Goal: Task Accomplishment & Management: Complete application form

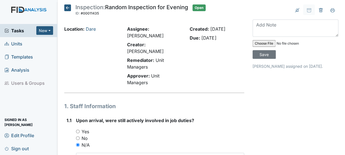
scroll to position [1347, 0]
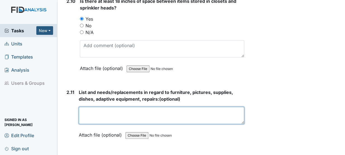
click at [92, 111] on textarea at bounding box center [161, 115] width 165 height 17
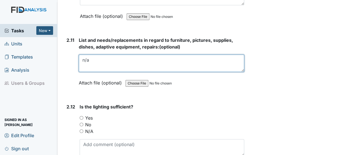
scroll to position [1404, 0]
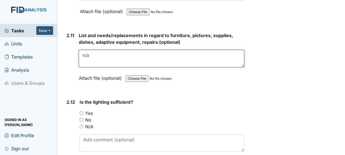
type textarea "n/a"
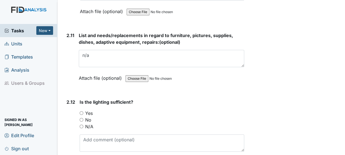
click at [77, 99] on div "2.12 Is the lighting sufficient? You must select one of the below options. Yes …" at bounding box center [154, 137] width 180 height 76
click at [82, 111] on input "Yes" at bounding box center [82, 113] width 4 height 4
radio input "true"
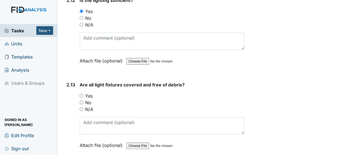
scroll to position [1522, 0]
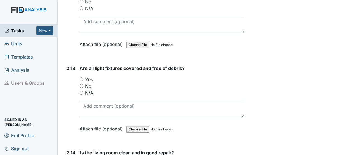
click at [82, 78] on input "Yes" at bounding box center [82, 80] width 4 height 4
radio input "true"
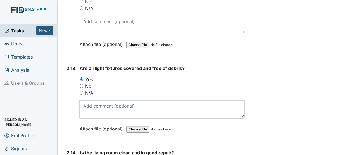
click at [101, 101] on textarea at bounding box center [162, 109] width 165 height 17
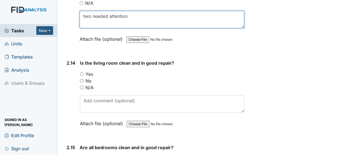
scroll to position [1615, 0]
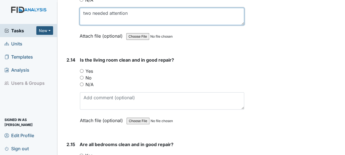
type textarea "two needed attention"
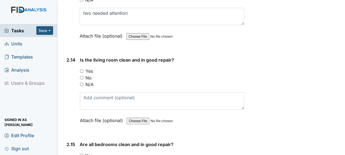
click at [82, 69] on input "Yes" at bounding box center [82, 71] width 4 height 4
radio input "true"
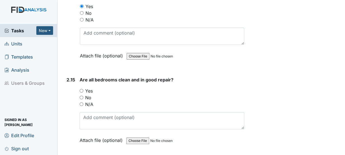
scroll to position [1683, 0]
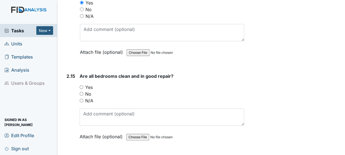
click at [81, 85] on input "Yes" at bounding box center [82, 87] width 4 height 4
radio input "true"
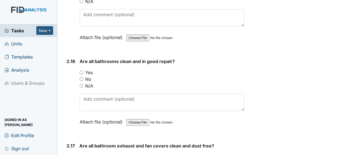
scroll to position [1788, 0]
